Goal: Check status

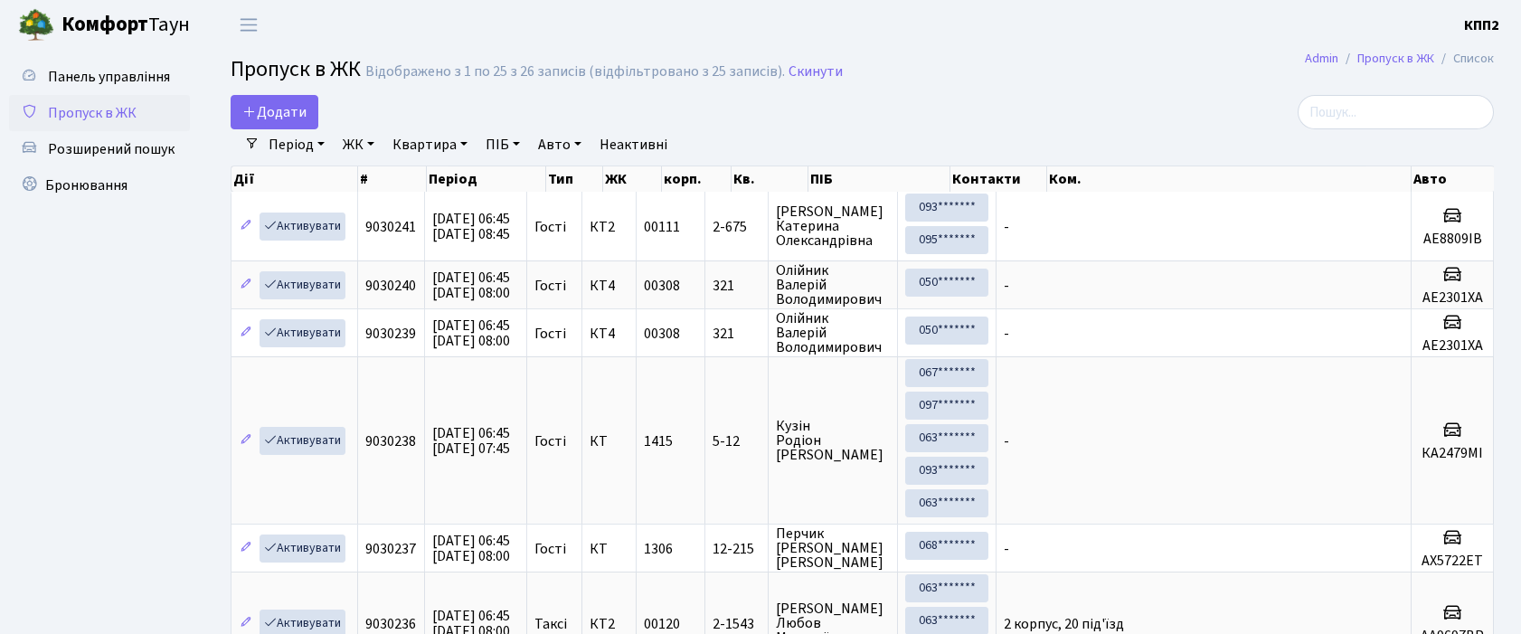
select select "25"
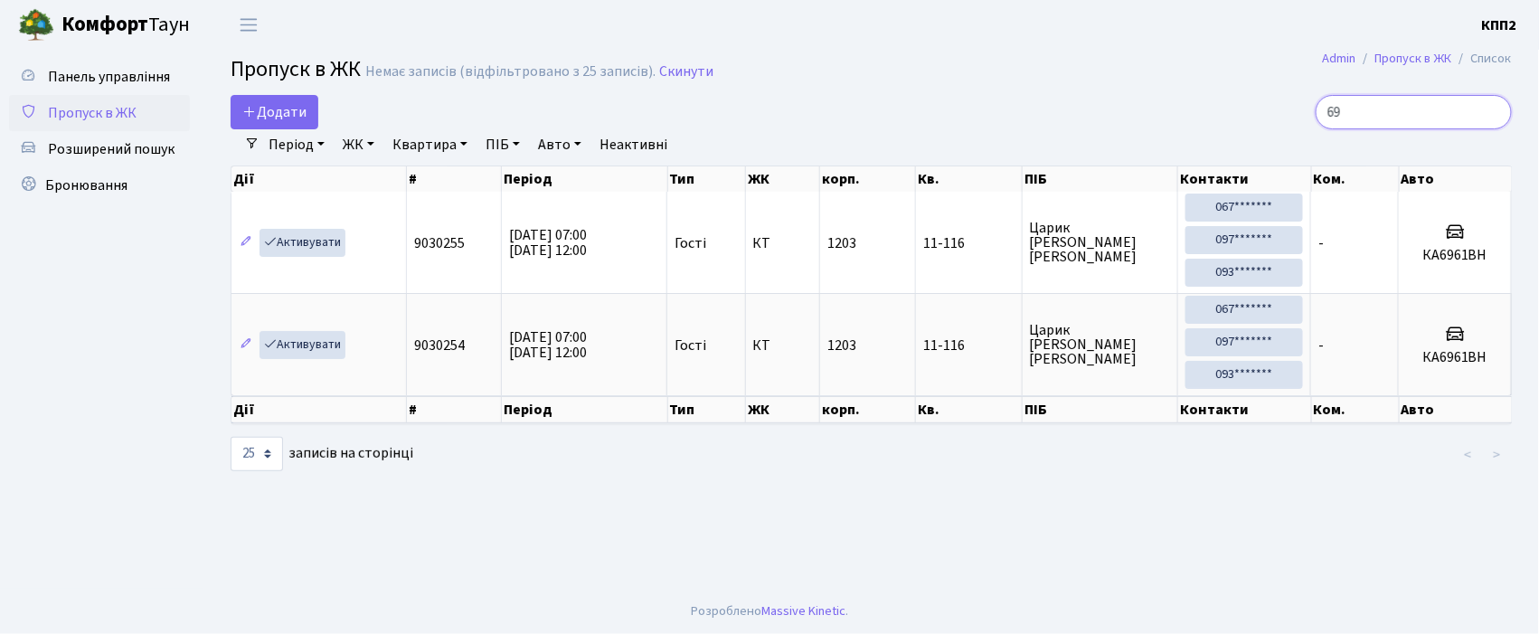
type input "6"
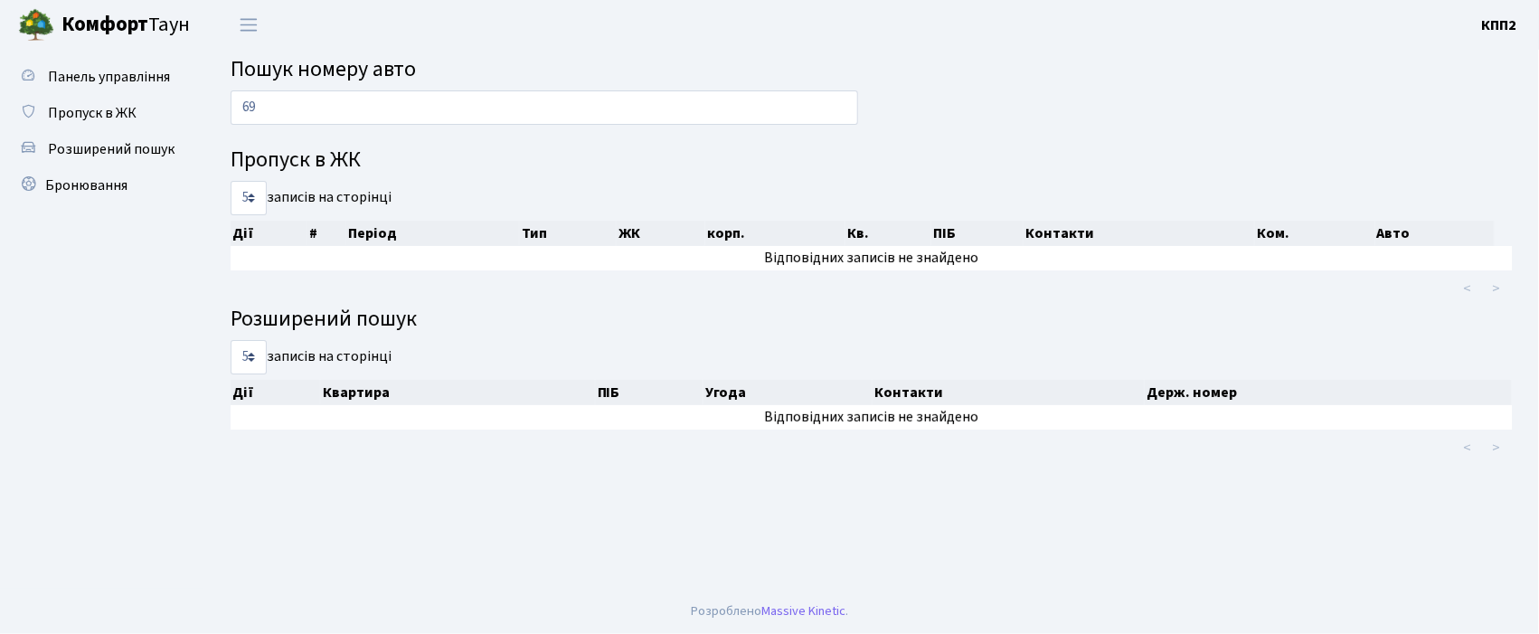
type input "6"
